Goal: Task Accomplishment & Management: Manage account settings

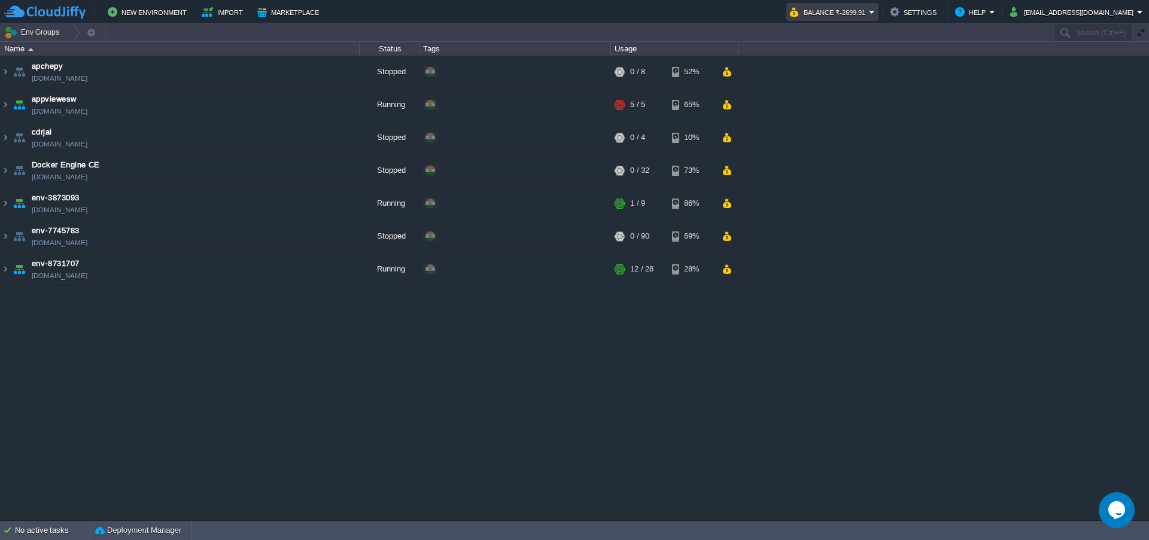
click at [867, 19] on td "Balance ₹-2699.91" at bounding box center [832, 12] width 92 height 18
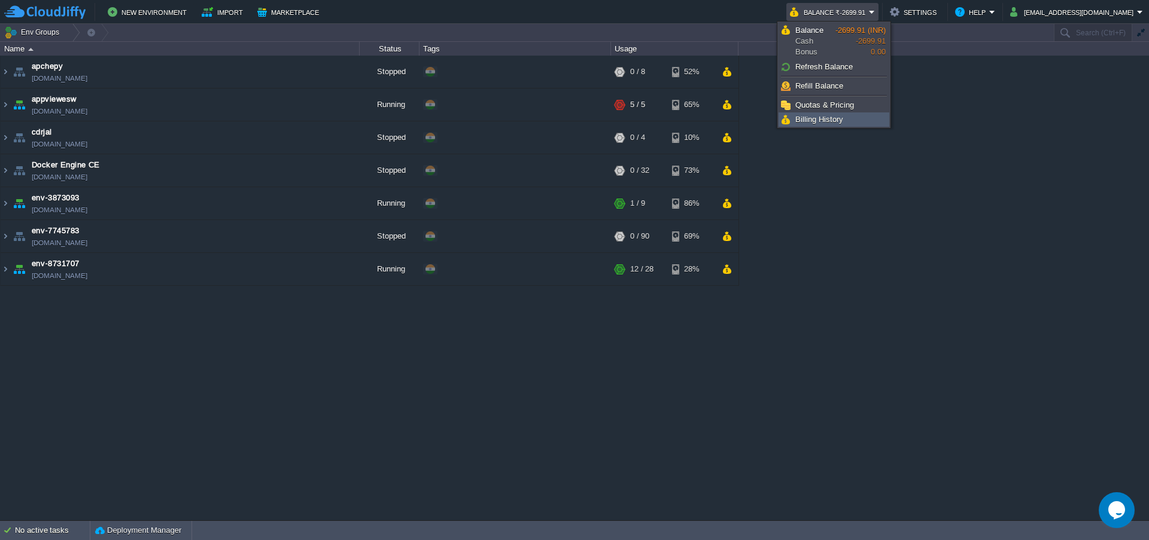
click at [835, 125] on link "Billing History" at bounding box center [834, 119] width 110 height 13
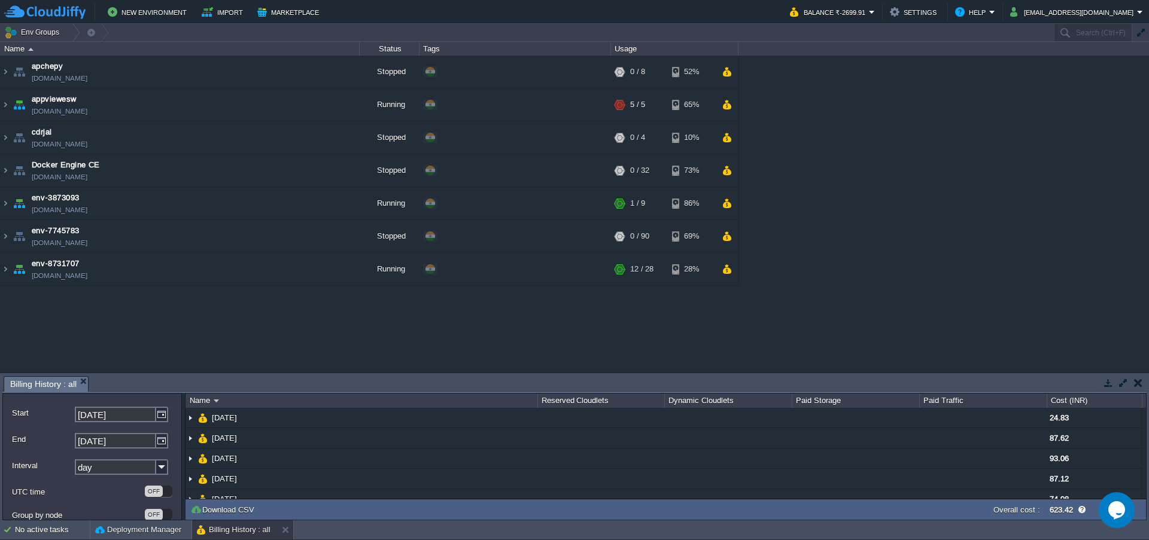
click at [1125, 384] on button "button" at bounding box center [1123, 383] width 11 height 11
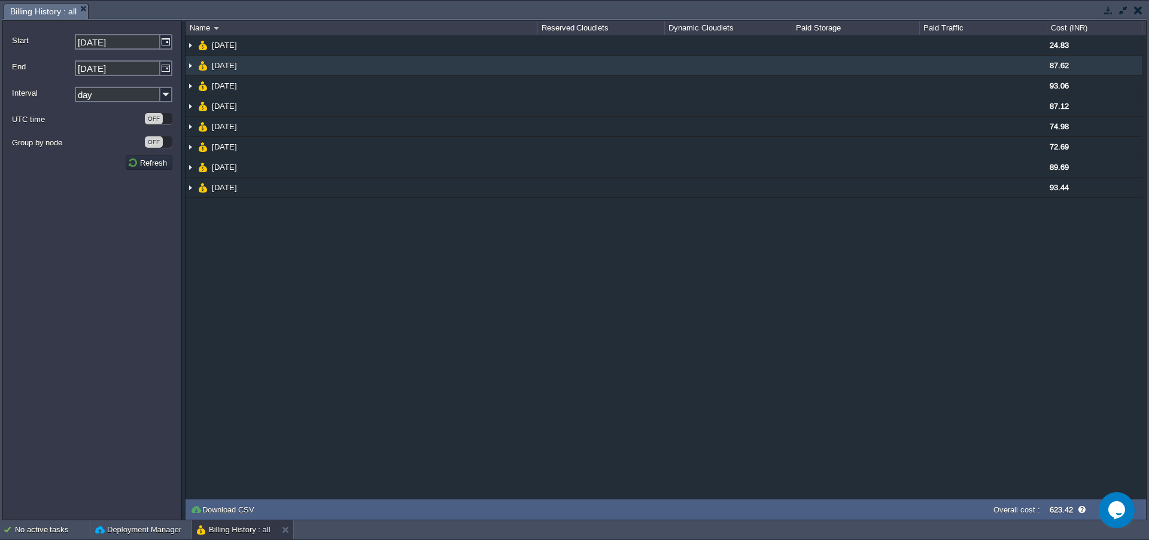
click at [192, 66] on img at bounding box center [191, 66] width 10 height 20
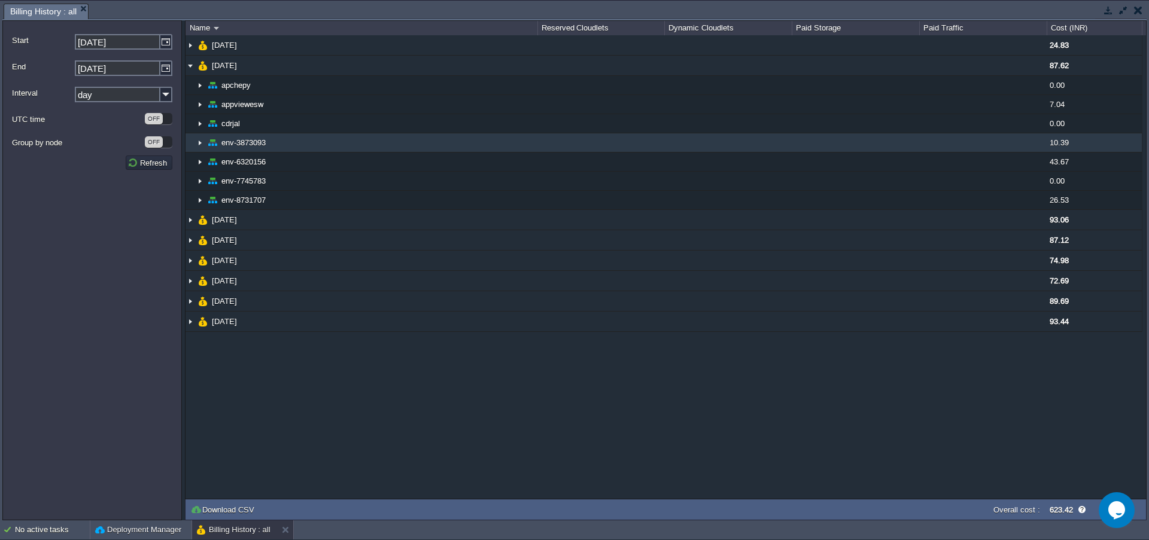
click at [196, 149] on img at bounding box center [200, 142] width 10 height 19
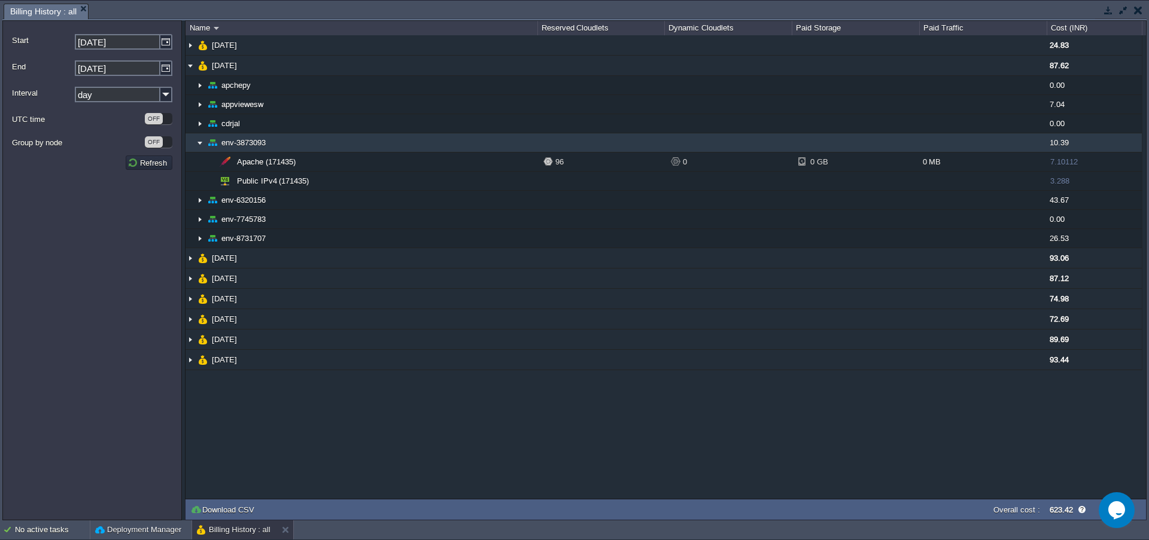
click at [203, 147] on img at bounding box center [200, 142] width 10 height 19
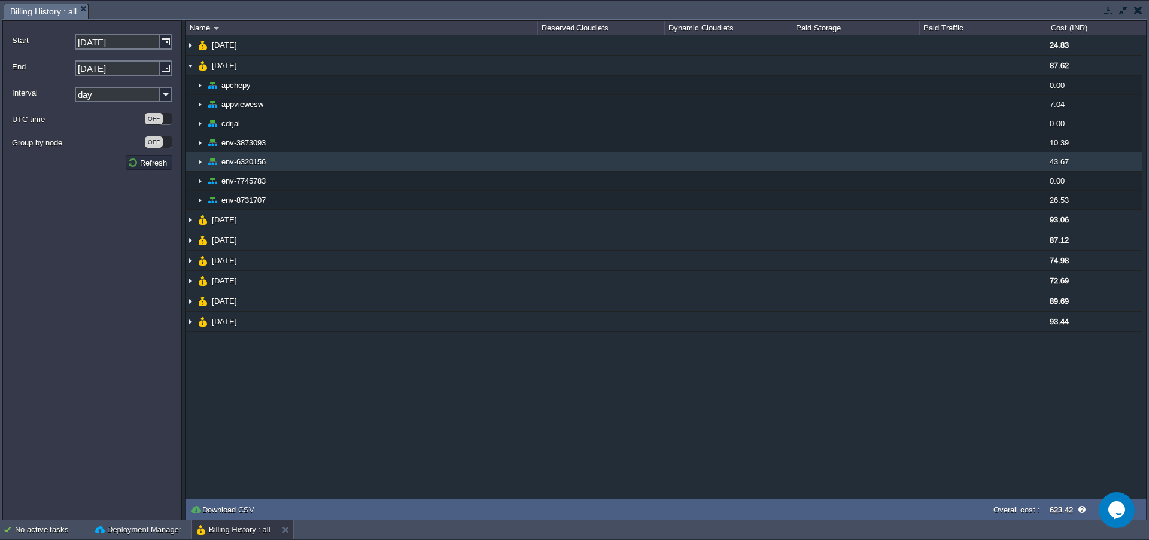
click at [202, 163] on img at bounding box center [200, 162] width 10 height 19
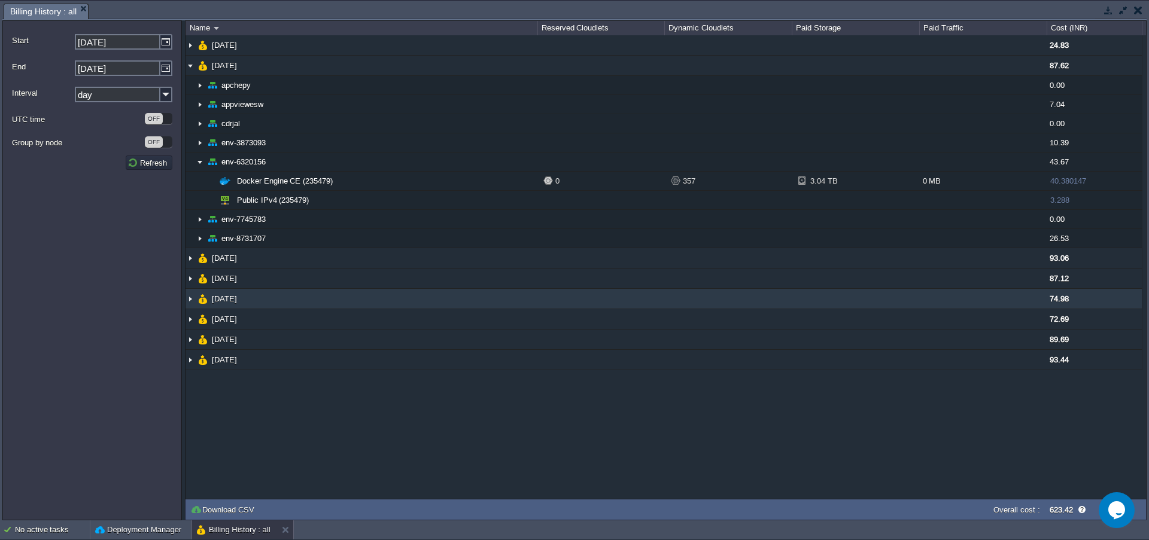
click at [192, 306] on img at bounding box center [191, 299] width 10 height 20
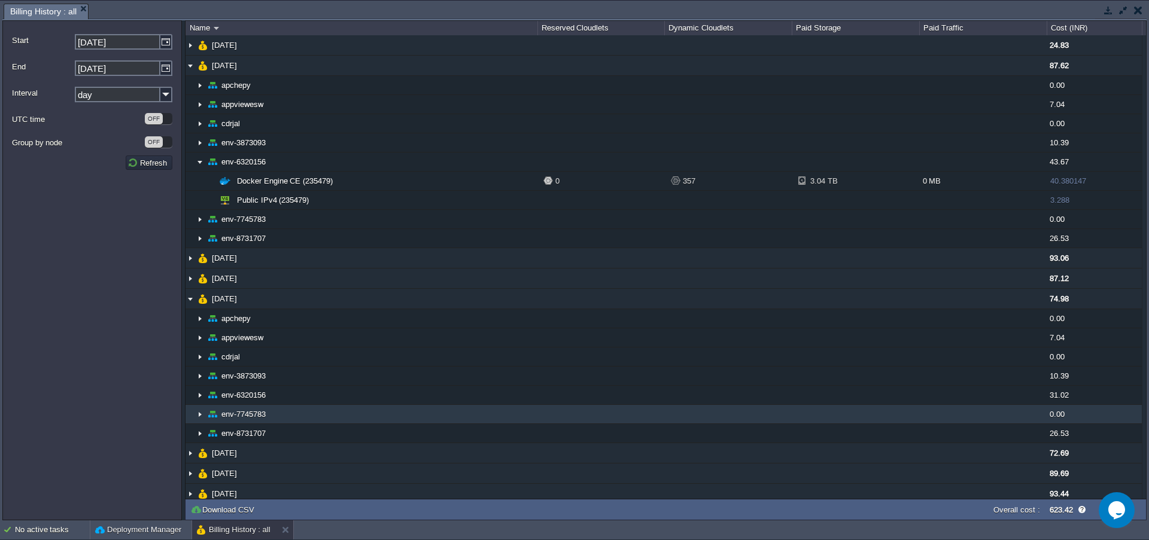
click at [202, 411] on img at bounding box center [200, 414] width 10 height 19
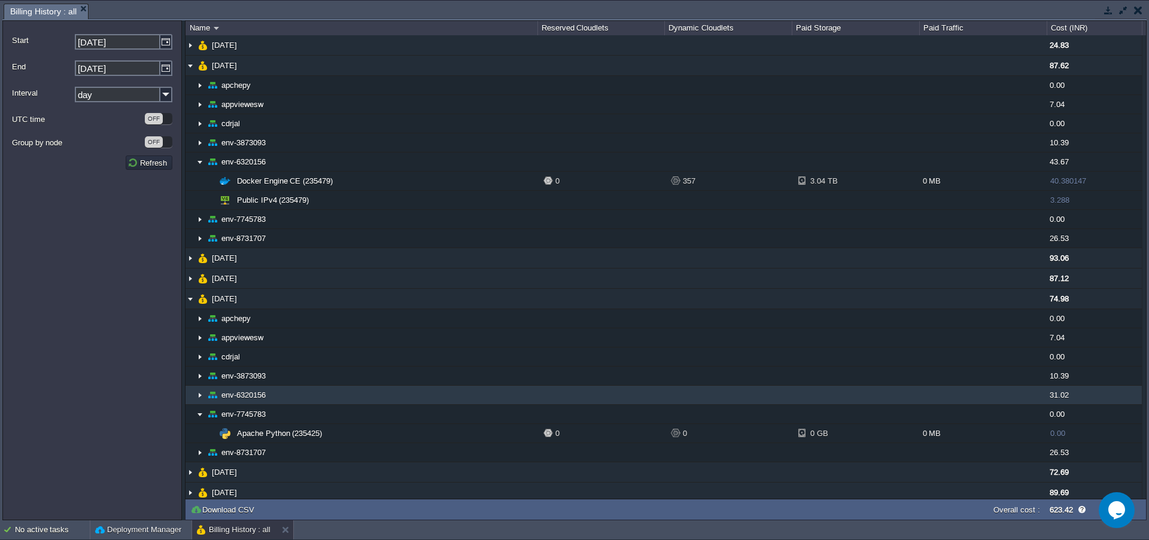
click at [201, 396] on img at bounding box center [200, 395] width 10 height 19
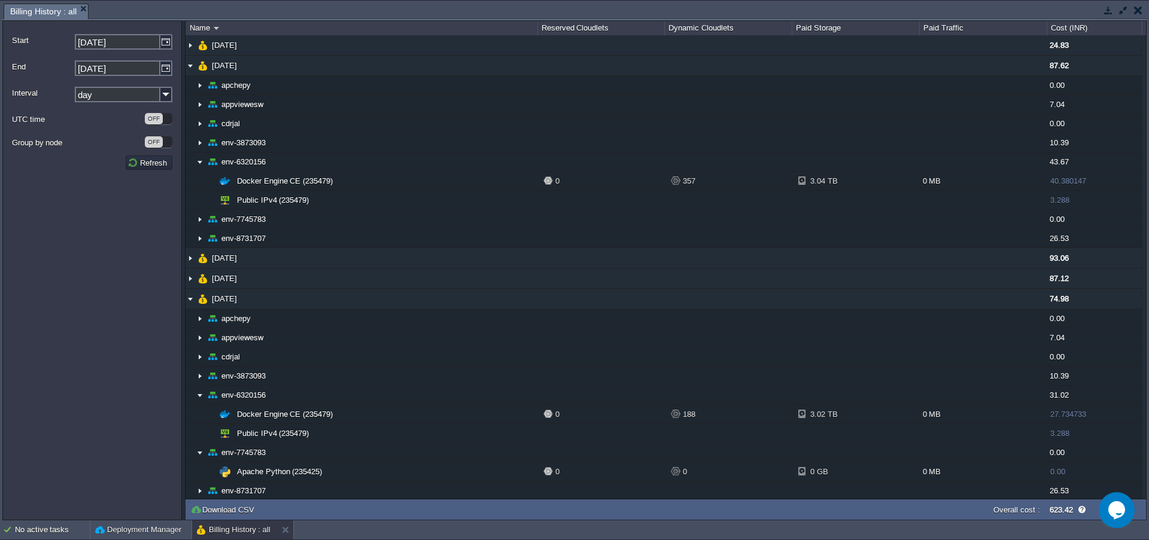
click at [1136, 12] on button "button" at bounding box center [1138, 10] width 8 height 11
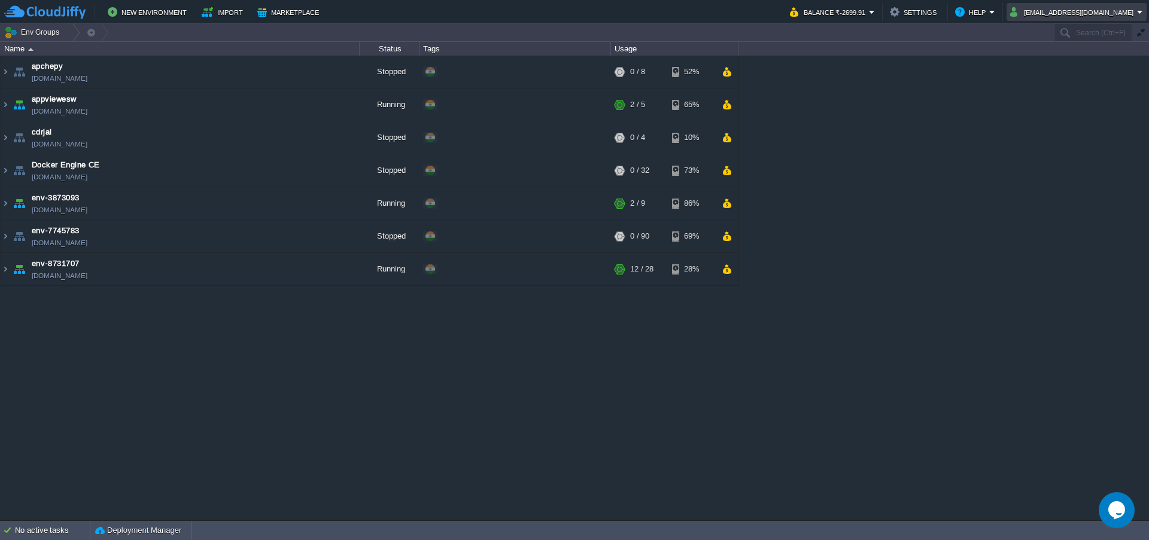
click at [1139, 9] on em "[EMAIL_ADDRESS][DOMAIN_NAME]" at bounding box center [1076, 12] width 133 height 14
click at [1061, 69] on link "Sign out" at bounding box center [1083, 63] width 123 height 13
